Goal: Information Seeking & Learning: Learn about a topic

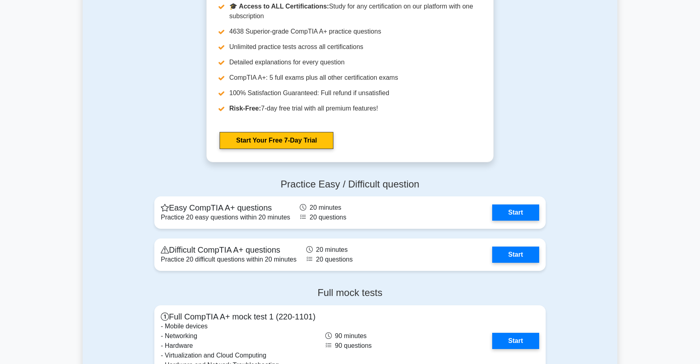
scroll to position [1500, 0]
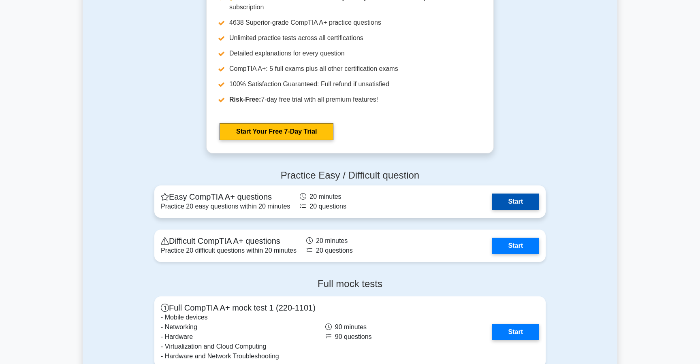
click at [507, 203] on link "Start" at bounding box center [515, 202] width 47 height 16
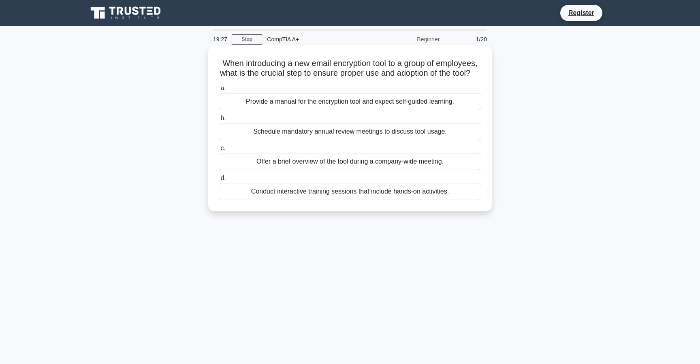
click at [307, 200] on div "Conduct interactive training sessions that include hands-on activities." at bounding box center [350, 191] width 263 height 17
click at [219, 181] on input "d. Conduct interactive training sessions that include hands-on activities." at bounding box center [219, 178] width 0 height 5
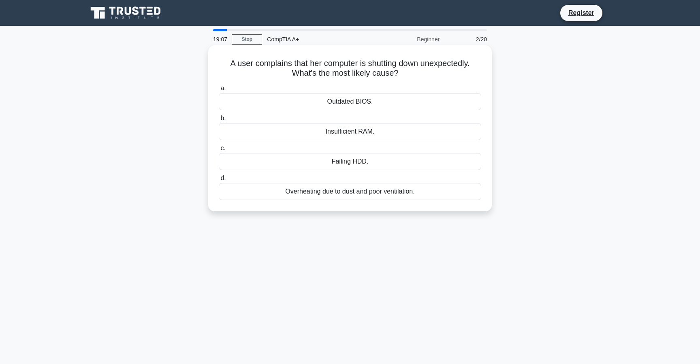
click at [364, 161] on div "Failing HDD." at bounding box center [350, 161] width 263 height 17
click at [219, 151] on input "c. Failing HDD." at bounding box center [219, 148] width 0 height 5
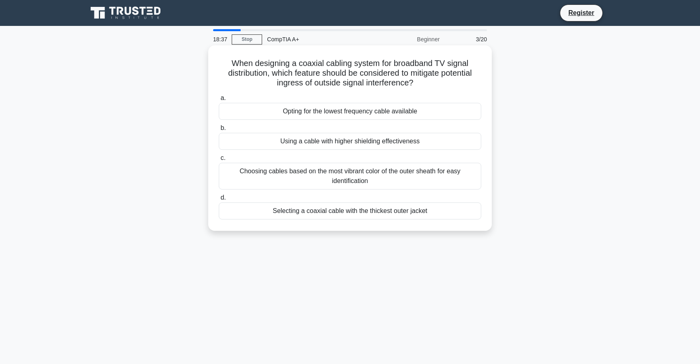
click at [359, 176] on div "Choosing cables based on the most vibrant color of the outer sheath for easy id…" at bounding box center [350, 176] width 263 height 27
click at [219, 161] on input "c. Choosing cables based on the most vibrant color of the outer sheath for easy…" at bounding box center [219, 158] width 0 height 5
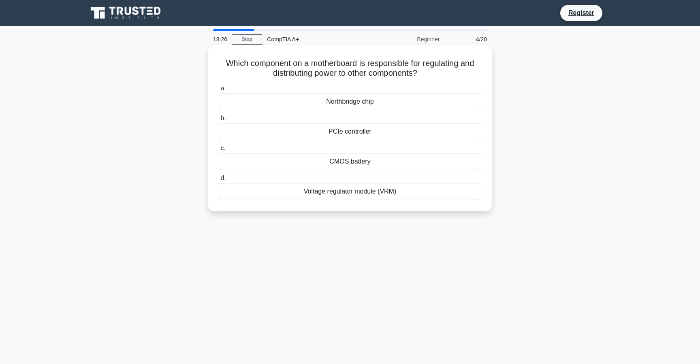
click at [357, 132] on div "PCIe controller" at bounding box center [350, 131] width 263 height 17
click at [219, 121] on input "b. PCIe controller" at bounding box center [219, 118] width 0 height 5
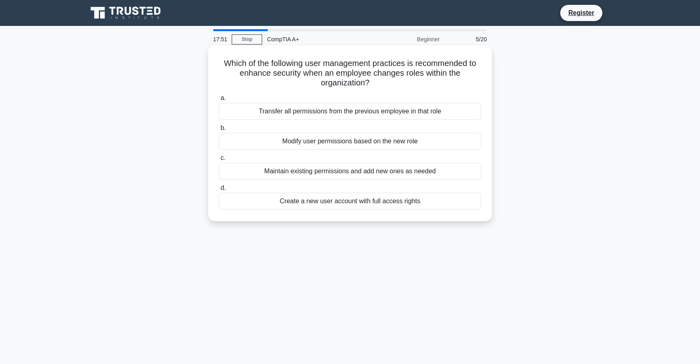
click at [332, 141] on div "Modify user permissions based on the new role" at bounding box center [350, 141] width 263 height 17
click at [219, 131] on input "b. Modify user permissions based on the new role" at bounding box center [219, 128] width 0 height 5
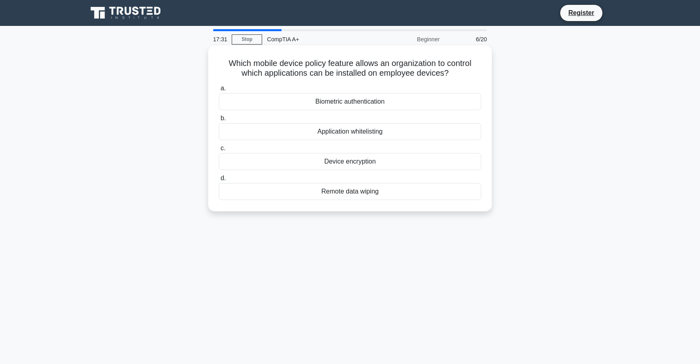
click at [349, 103] on div "Biometric authentication" at bounding box center [350, 101] width 263 height 17
click at [219, 91] on input "a. Biometric authentication" at bounding box center [219, 88] width 0 height 5
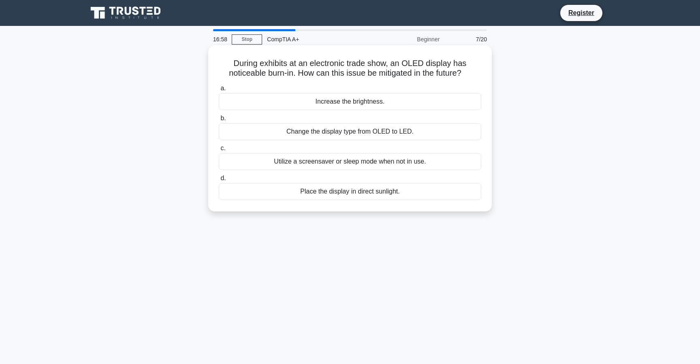
click at [342, 133] on div "Change the display type from OLED to LED." at bounding box center [350, 131] width 263 height 17
click at [219, 121] on input "b. Change the display type from OLED to LED." at bounding box center [219, 118] width 0 height 5
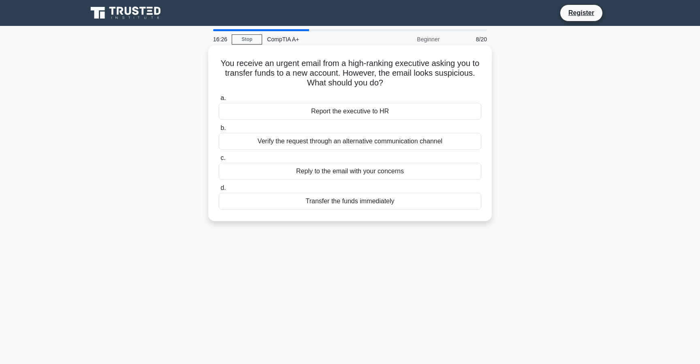
click at [355, 146] on div "Verify the request through an alternative communication channel" at bounding box center [350, 141] width 263 height 17
click at [219, 131] on input "b. Verify the request through an alternative communication channel" at bounding box center [219, 128] width 0 height 5
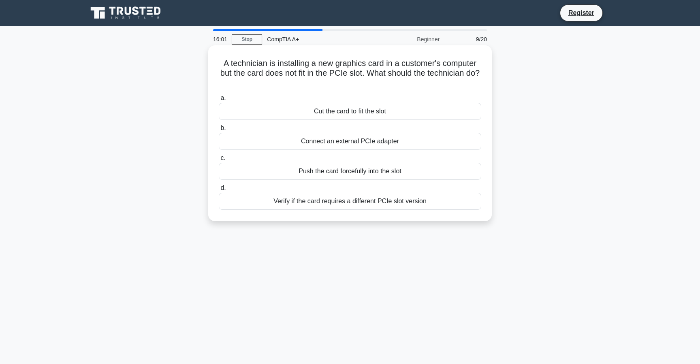
click at [349, 204] on div "Verify if the card requires a different PCIe slot version" at bounding box center [350, 201] width 263 height 17
click at [219, 191] on input "d. Verify if the card requires a different PCIe slot version" at bounding box center [219, 188] width 0 height 5
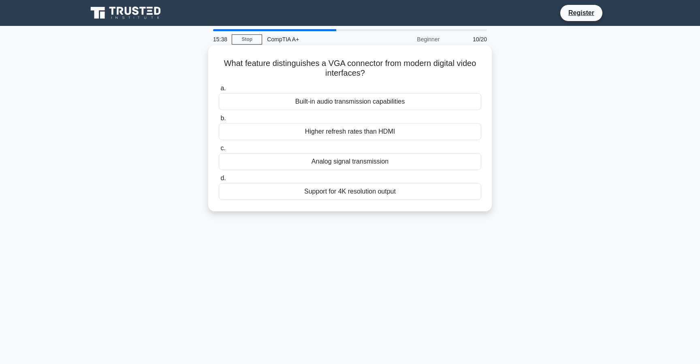
click at [342, 195] on div "Support for 4K resolution output" at bounding box center [350, 191] width 263 height 17
click at [219, 181] on input "d. Support for 4K resolution output" at bounding box center [219, 178] width 0 height 5
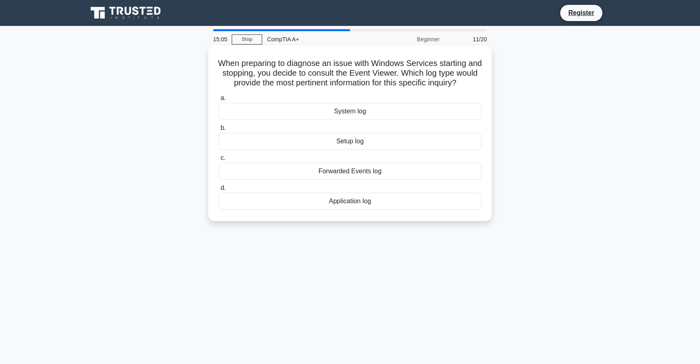
click at [370, 204] on div "Application log" at bounding box center [350, 201] width 263 height 17
click at [219, 191] on input "d. Application log" at bounding box center [219, 188] width 0 height 5
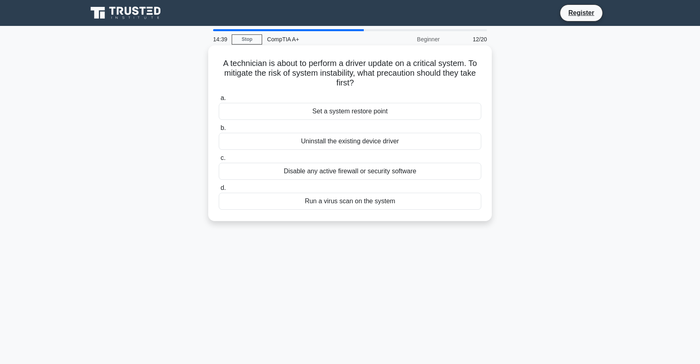
click at [360, 174] on div "Disable any active firewall or security software" at bounding box center [350, 171] width 263 height 17
click at [219, 161] on input "c. Disable any active firewall or security software" at bounding box center [219, 158] width 0 height 5
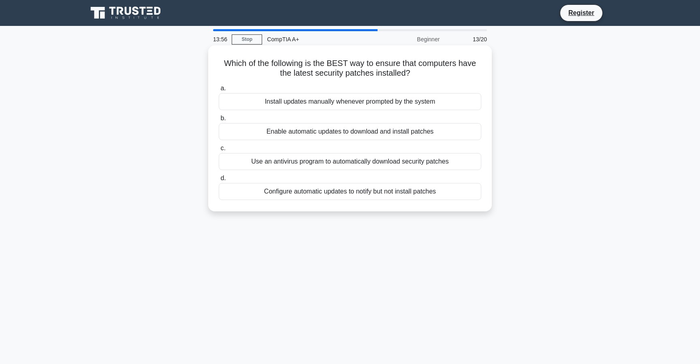
click at [334, 164] on div "Use an antivirus program to automatically download security patches" at bounding box center [350, 161] width 263 height 17
click at [219, 151] on input "c. Use an antivirus program to automatically download security patches" at bounding box center [219, 148] width 0 height 5
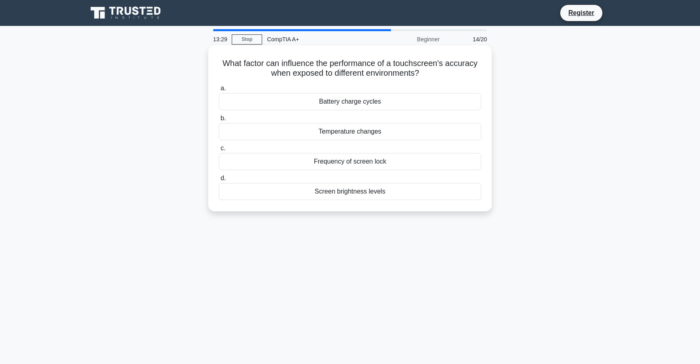
click at [351, 191] on div "Screen brightness levels" at bounding box center [350, 191] width 263 height 17
click at [219, 181] on input "d. Screen brightness levels" at bounding box center [219, 178] width 0 height 5
click at [361, 193] on div "SMS message codes" at bounding box center [350, 191] width 263 height 17
click at [219, 181] on input "d. SMS message codes" at bounding box center [219, 178] width 0 height 5
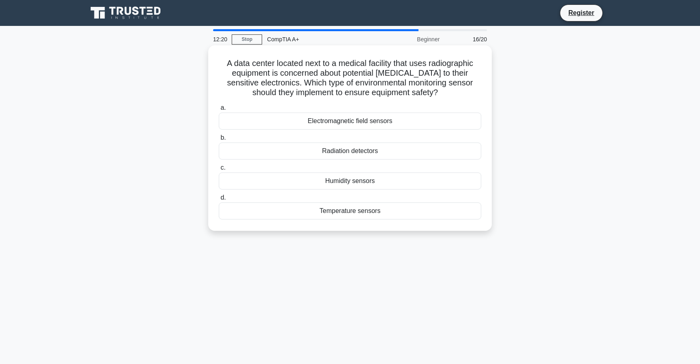
click at [325, 214] on div "Temperature sensors" at bounding box center [350, 211] width 263 height 17
click at [219, 201] on input "d. Temperature sensors" at bounding box center [219, 197] width 0 height 5
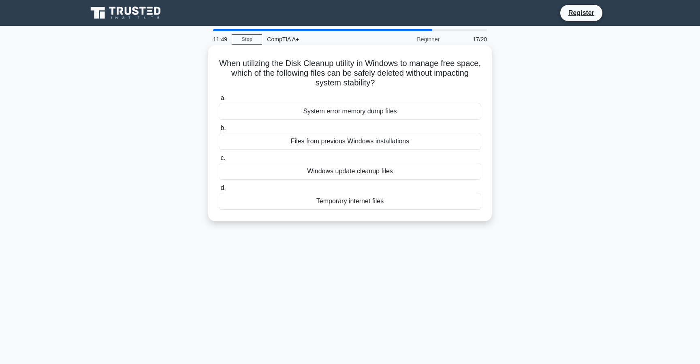
click at [329, 199] on div "Temporary internet files" at bounding box center [350, 201] width 263 height 17
click at [219, 191] on input "d. Temporary internet files" at bounding box center [219, 188] width 0 height 5
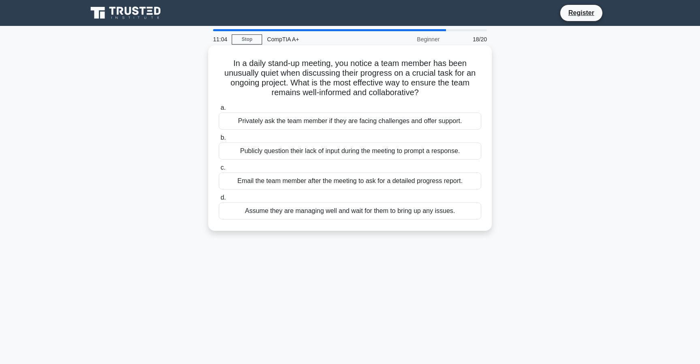
click at [348, 121] on div "Privately ask the team member if they are facing challenges and offer support." at bounding box center [350, 121] width 263 height 17
click at [219, 111] on input "a. Privately ask the team member if they are facing challenges and offer suppor…" at bounding box center [219, 107] width 0 height 5
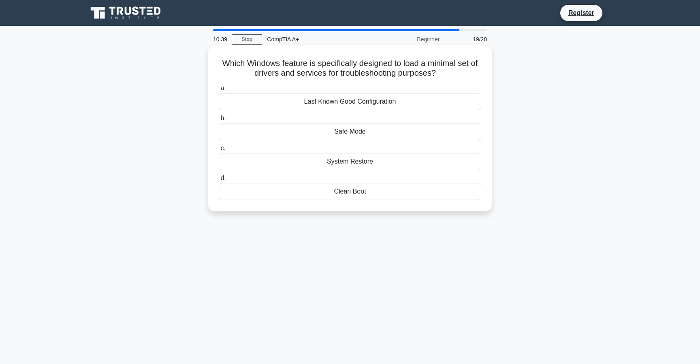
click at [349, 134] on div "Safe Mode" at bounding box center [350, 131] width 263 height 17
click at [219, 121] on input "b. Safe Mode" at bounding box center [219, 118] width 0 height 5
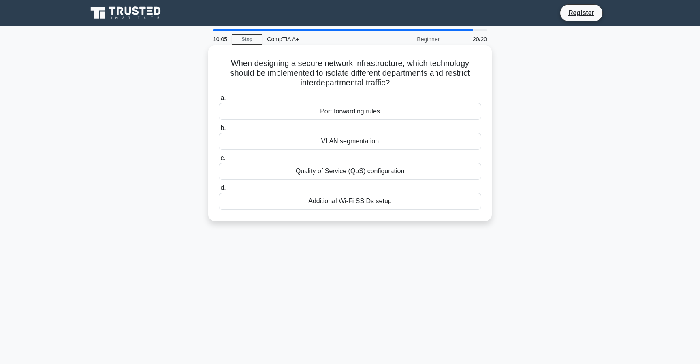
click at [365, 146] on div "VLAN segmentation" at bounding box center [350, 141] width 263 height 17
click at [219, 131] on input "b. VLAN segmentation" at bounding box center [219, 128] width 0 height 5
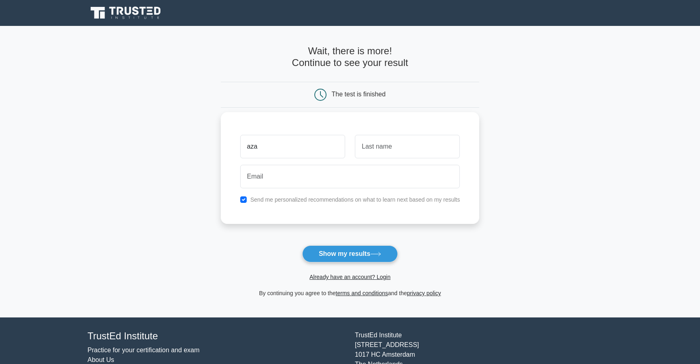
type input "aza"
click at [421, 150] on input "text" at bounding box center [407, 147] width 105 height 24
type input "is"
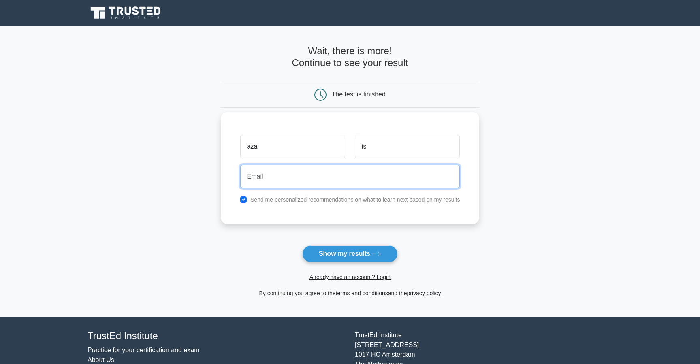
click at [327, 183] on input "email" at bounding box center [350, 177] width 220 height 24
type input "suhaza76@gmail.com"
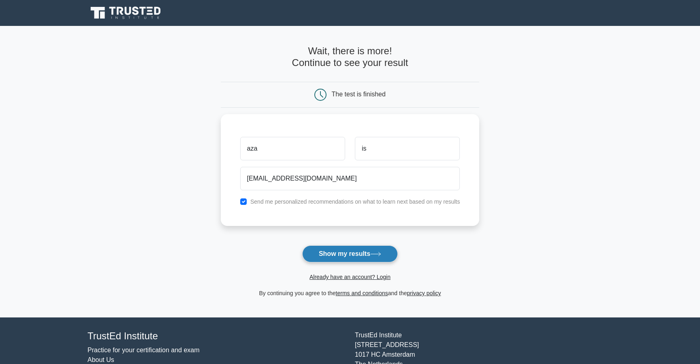
click at [349, 254] on button "Show my results" at bounding box center [350, 254] width 96 height 17
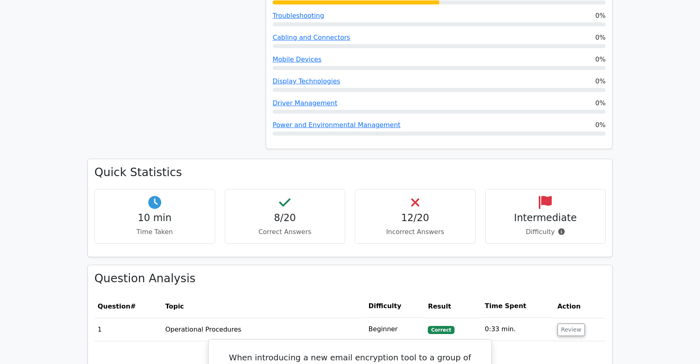
scroll to position [491, 0]
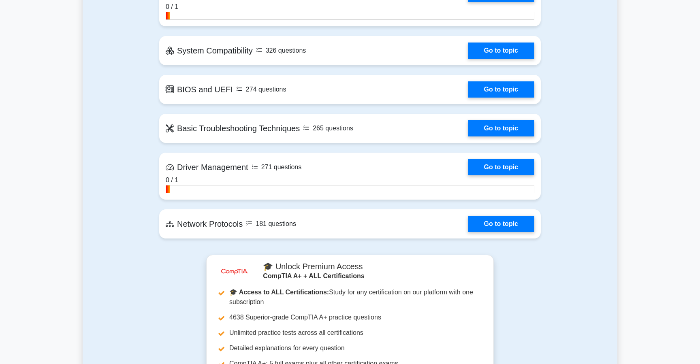
scroll to position [1569, 0]
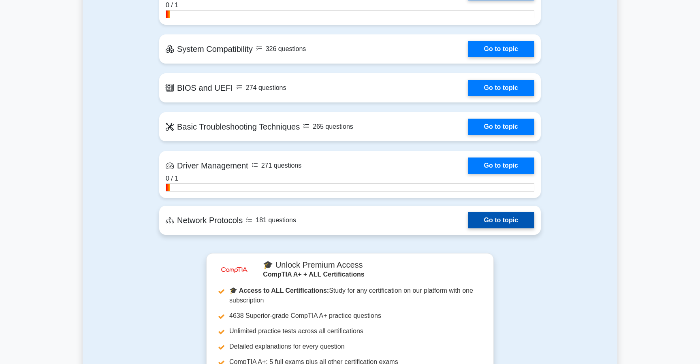
click at [487, 224] on link "Go to topic" at bounding box center [501, 220] width 66 height 16
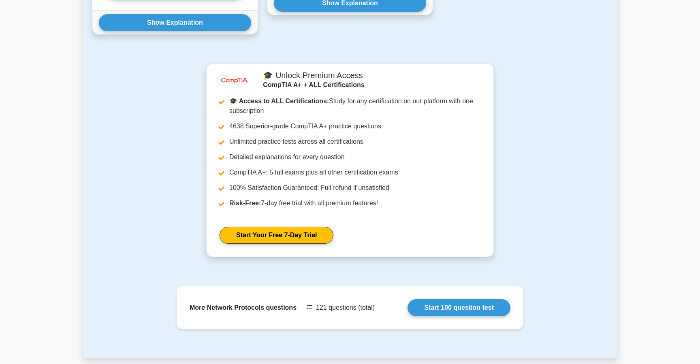
scroll to position [603, 0]
